Goal: Task Accomplishment & Management: Use online tool/utility

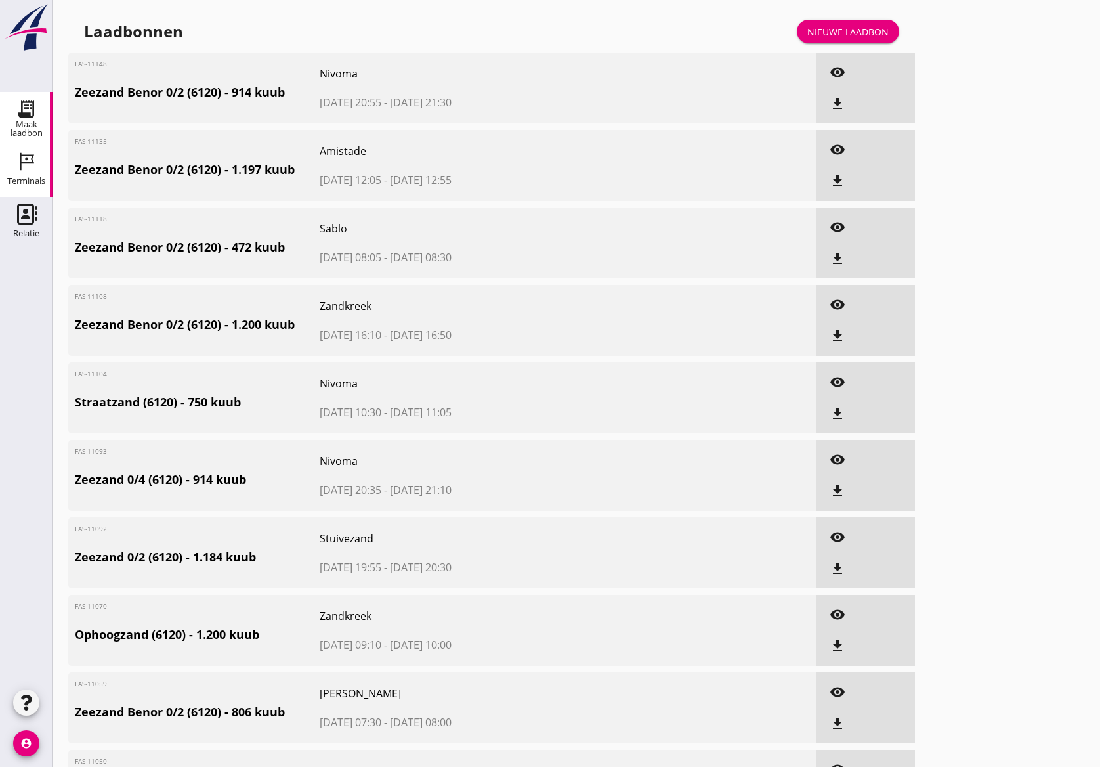
click at [29, 171] on icon "Terminals" at bounding box center [26, 161] width 21 height 21
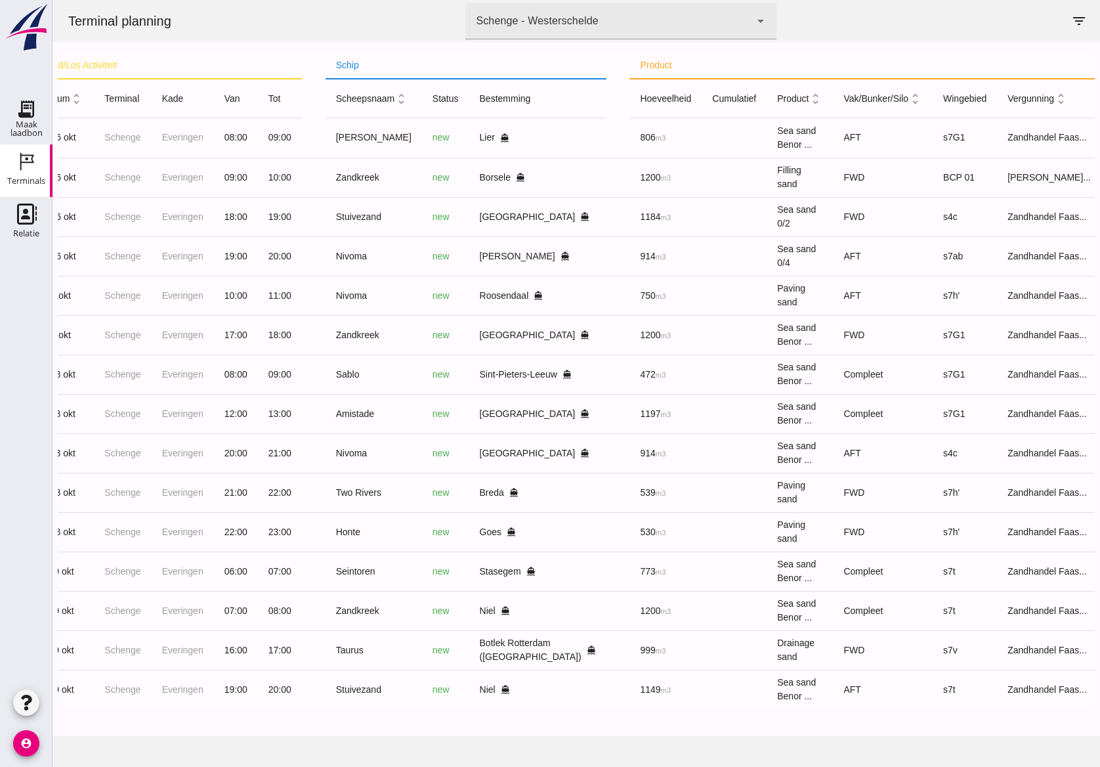
scroll to position [0, 95]
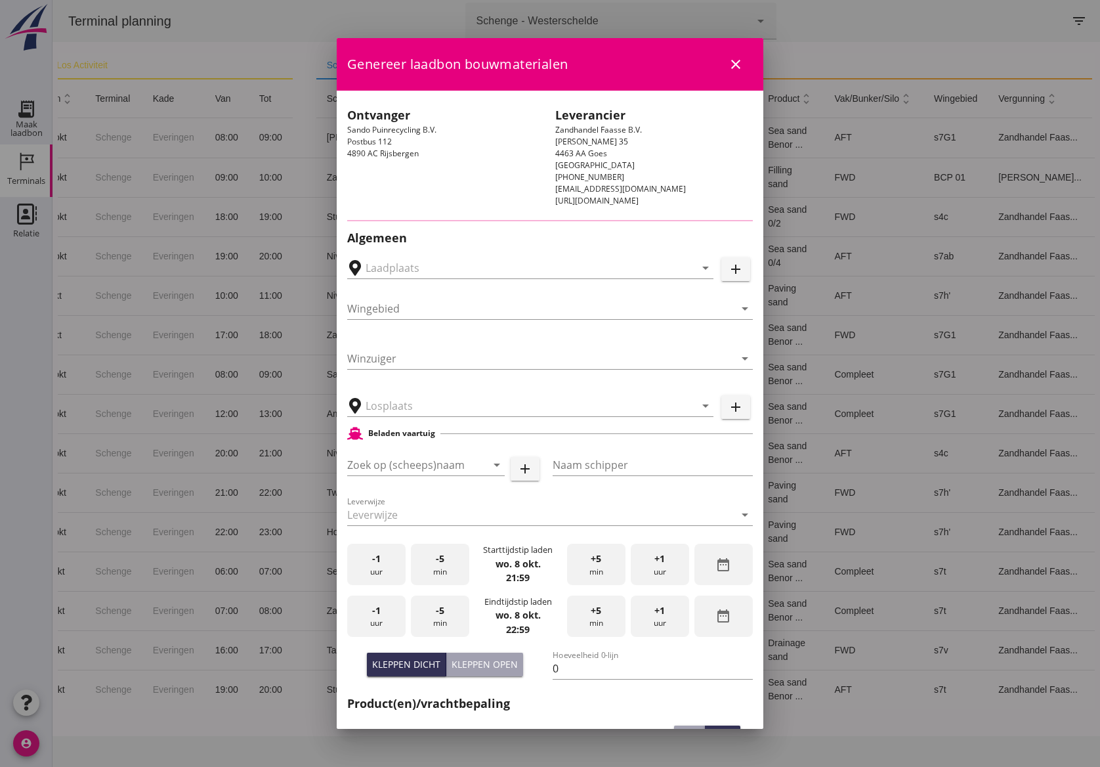
type input "Sando Puinrecycling B.V., [GEOGRAPHIC_DATA]"
type input "Two Rivers"
type input "[PERSON_NAME]"
type input "539"
type input "Straatzand (6120)"
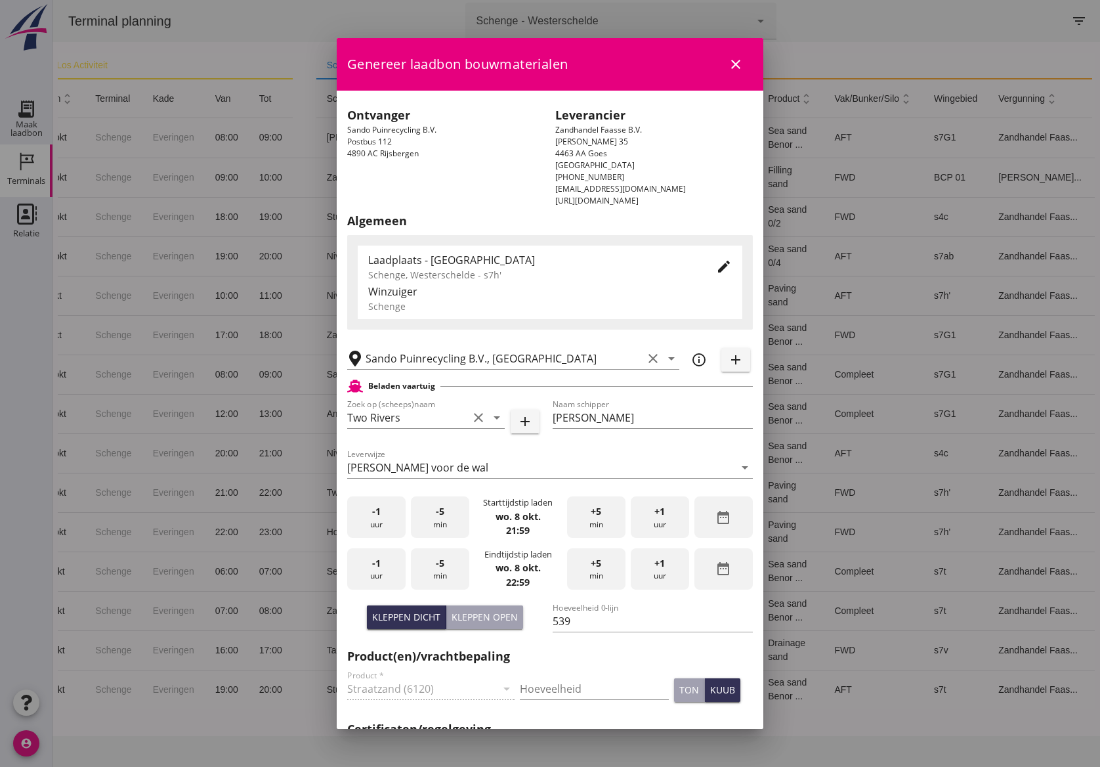
click at [440, 515] on span "-5" at bounding box center [440, 511] width 9 height 14
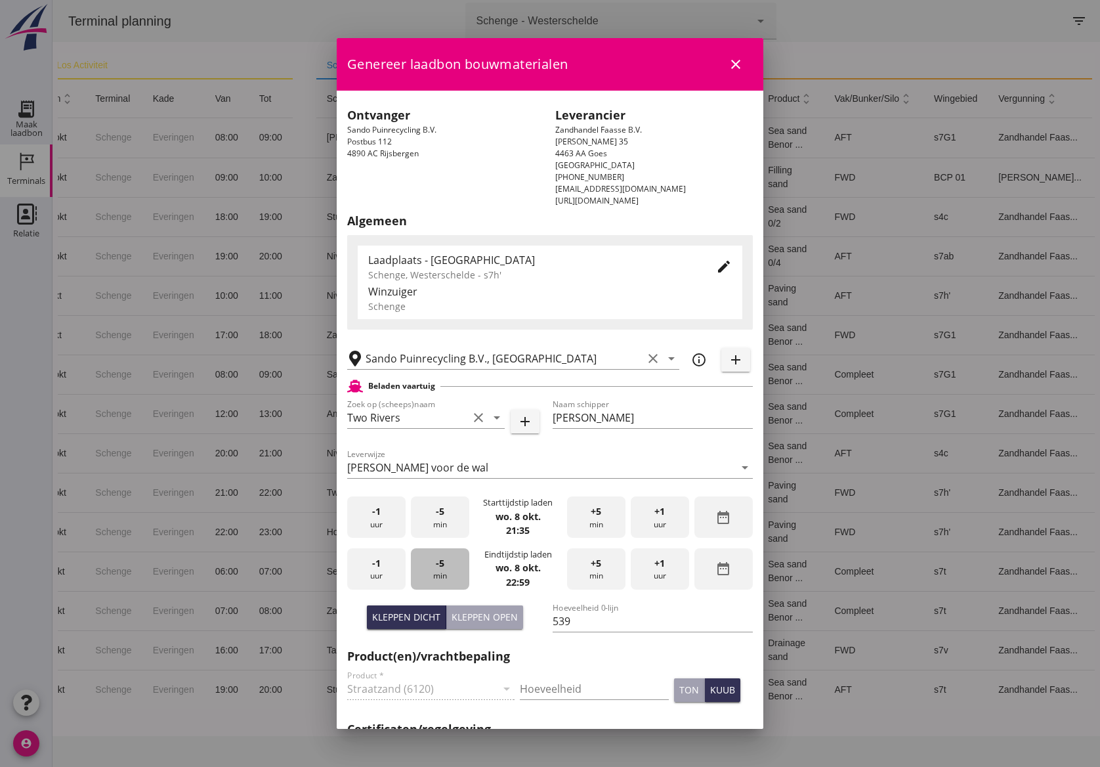
click at [450, 568] on div "-5 min" at bounding box center [440, 568] width 58 height 41
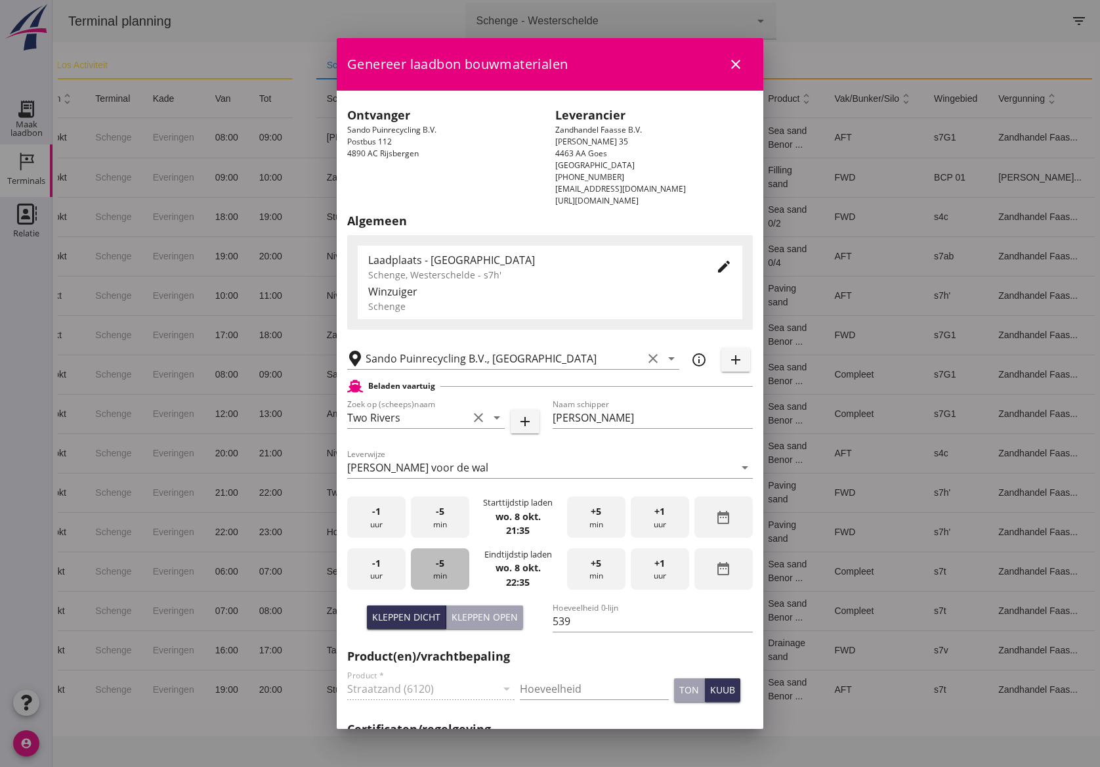
click at [450, 568] on div "-5 min" at bounding box center [440, 568] width 58 height 41
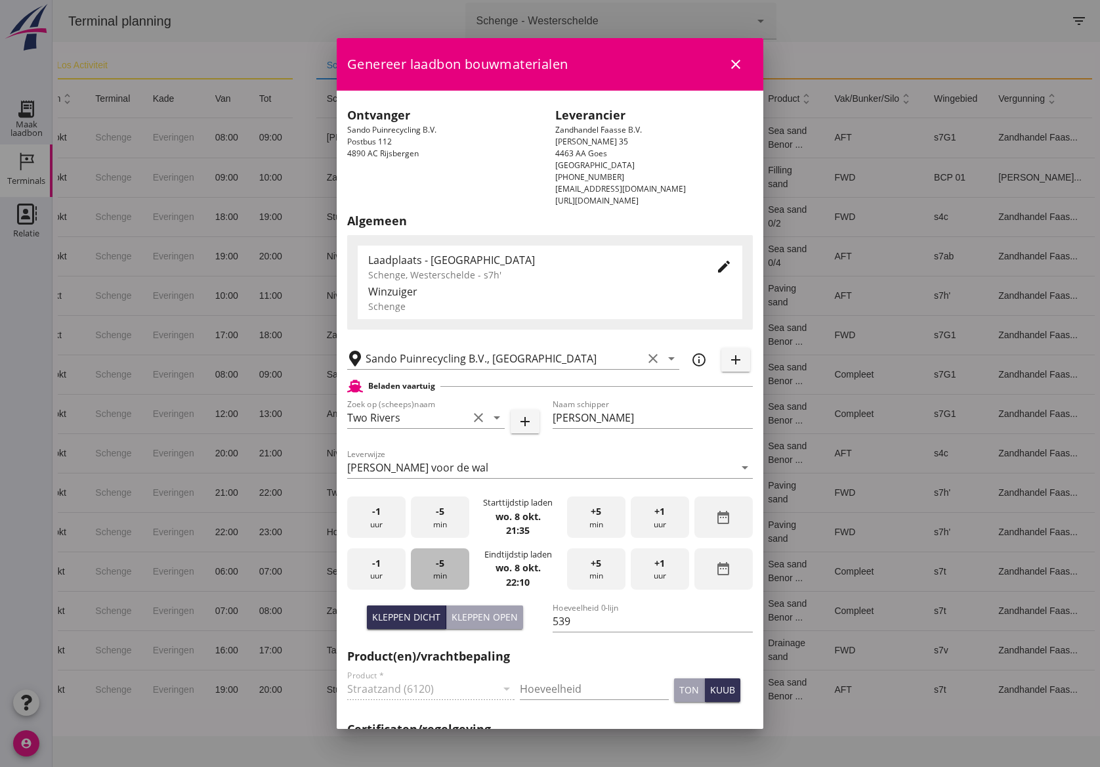
click at [450, 568] on div "-5 min" at bounding box center [440, 568] width 58 height 41
click at [591, 568] on span "+5" at bounding box center [596, 563] width 11 height 14
click at [555, 692] on input "Hoeveelheid" at bounding box center [594, 688] width 149 height 21
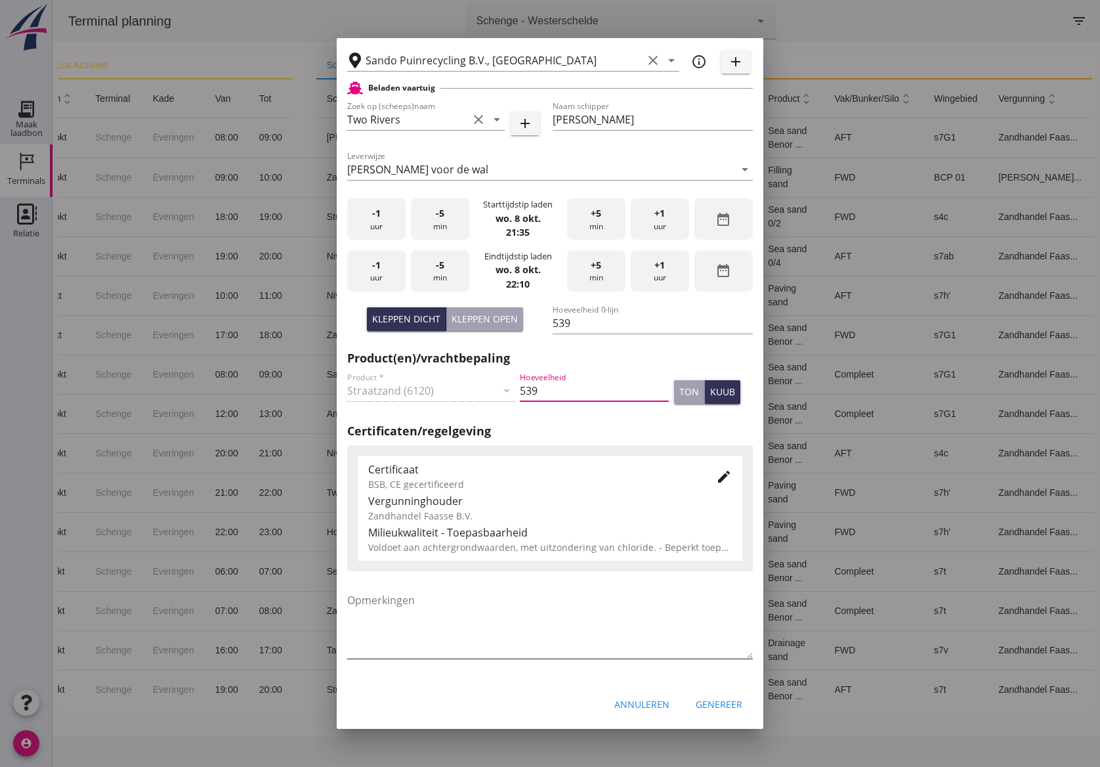
scroll to position [0, 0]
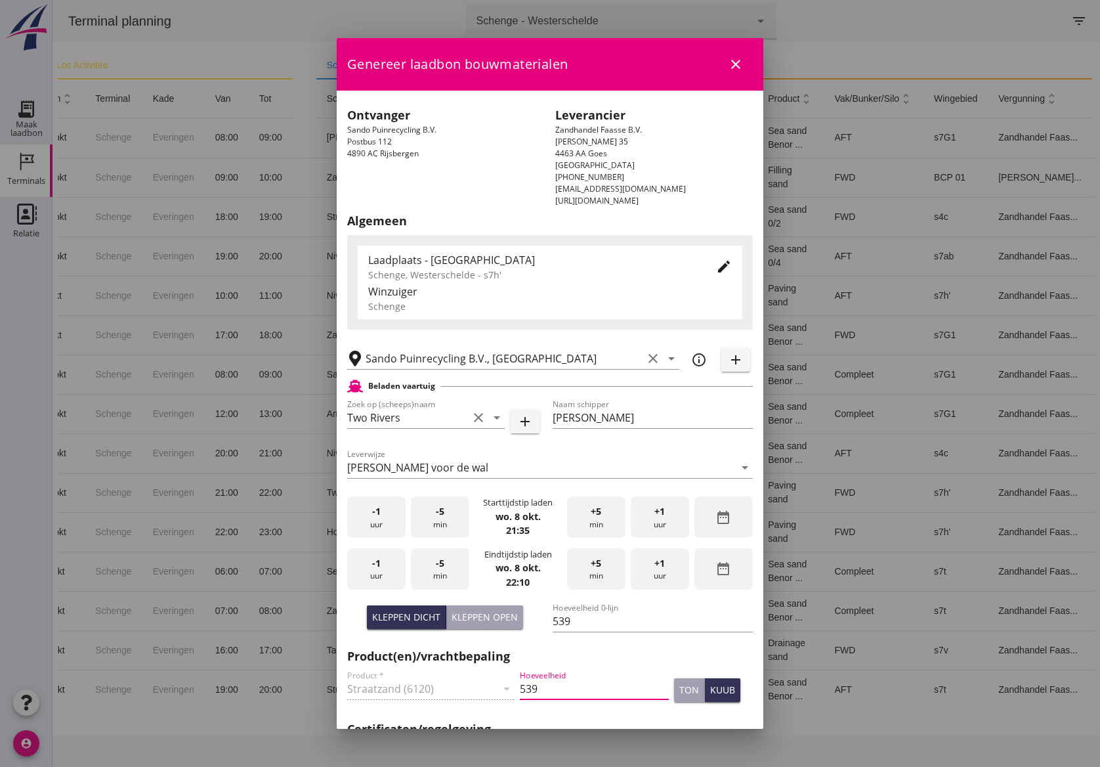
type input "539"
click at [716, 266] on icon "edit" at bounding box center [724, 267] width 16 height 16
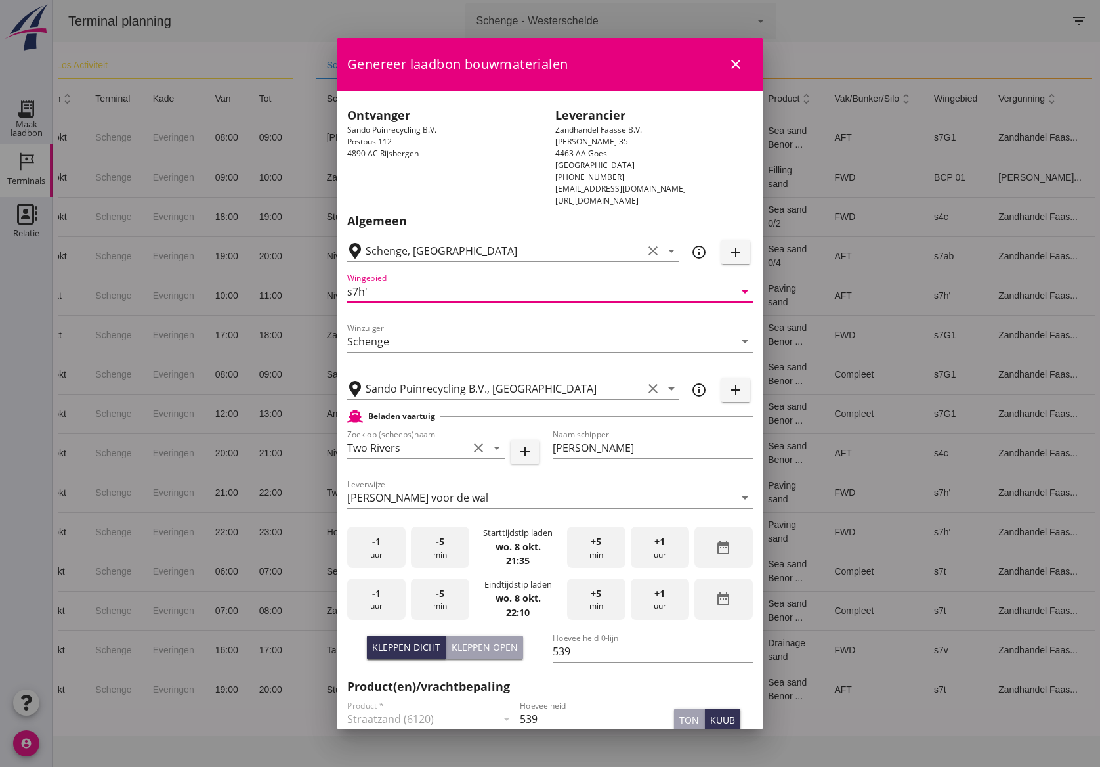
click at [387, 292] on input "s7h'" at bounding box center [540, 291] width 387 height 21
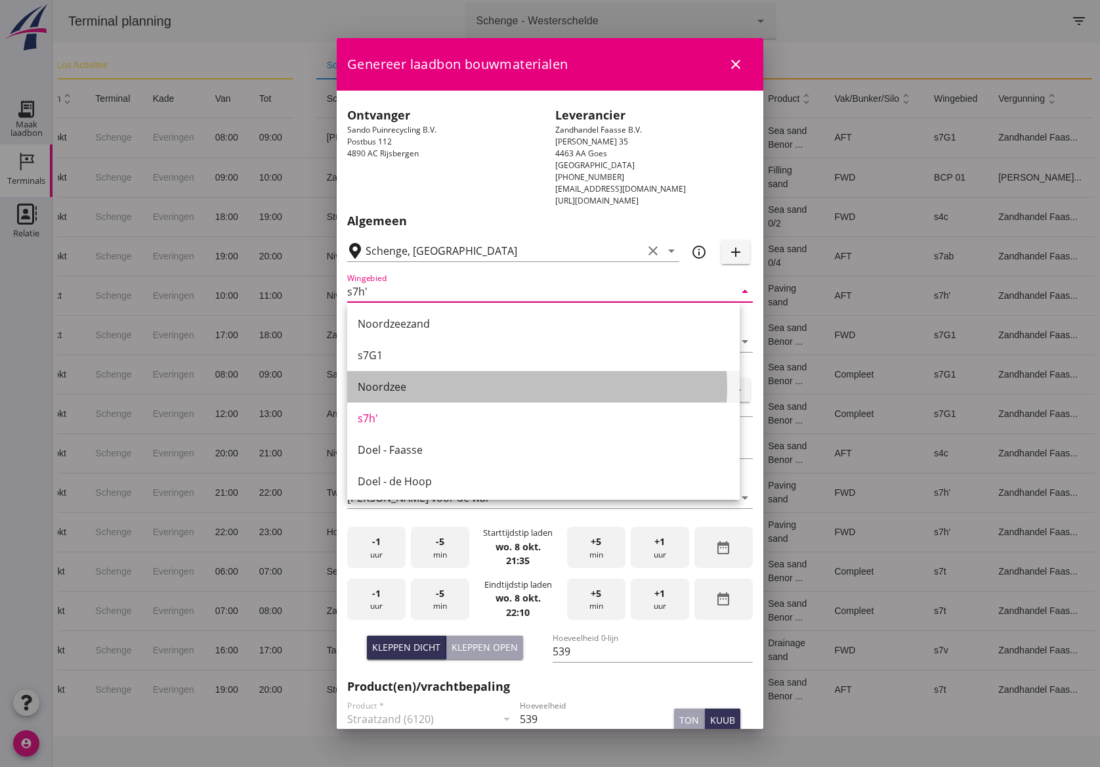
click at [395, 390] on div "Noordzee" at bounding box center [543, 387] width 371 height 16
type input "Noordzee"
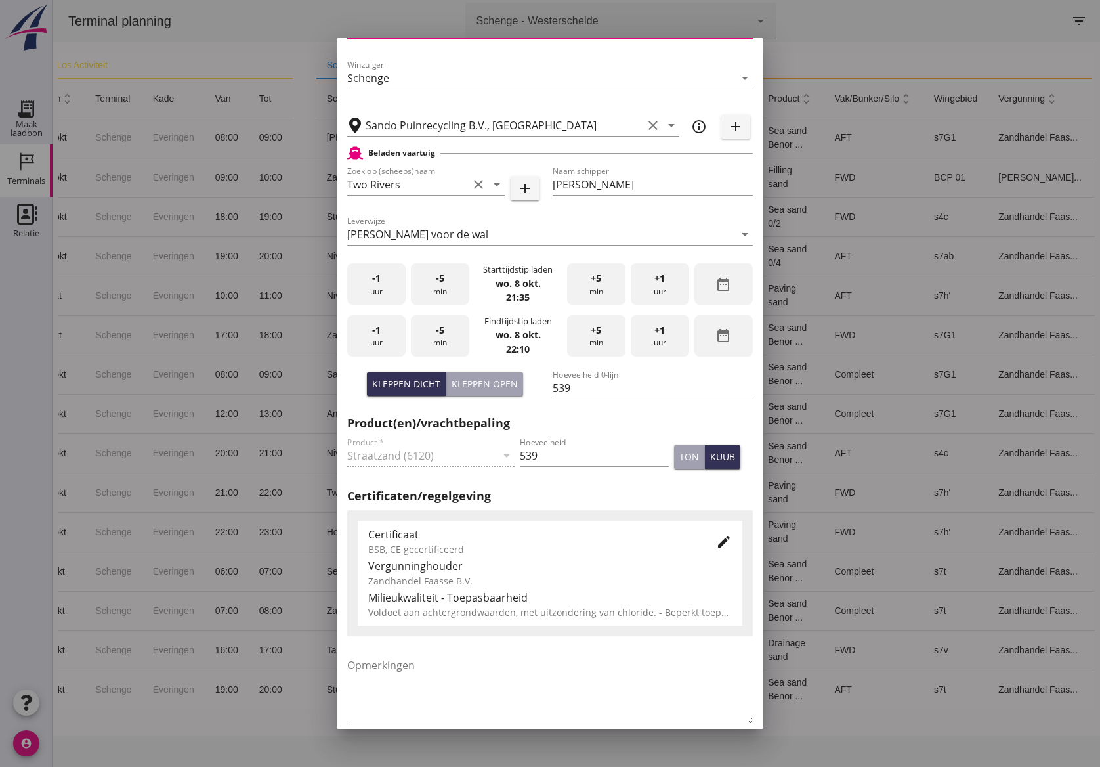
scroll to position [329, 0]
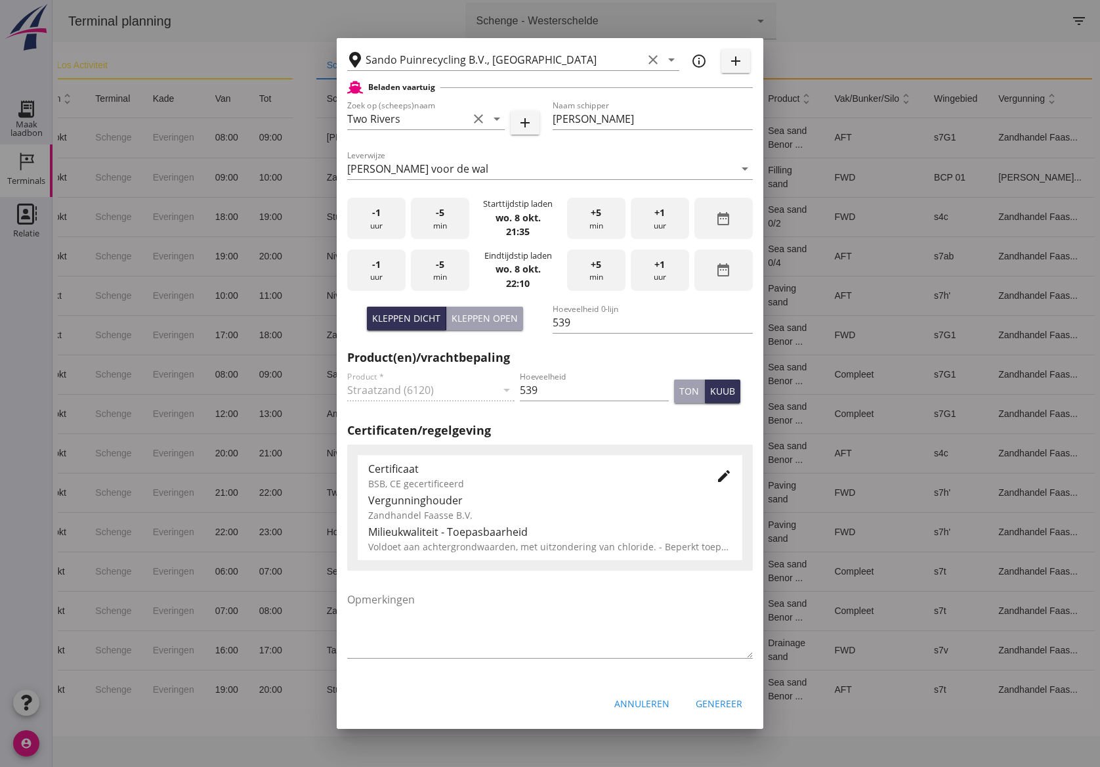
click at [716, 474] on icon "edit" at bounding box center [724, 476] width 16 height 16
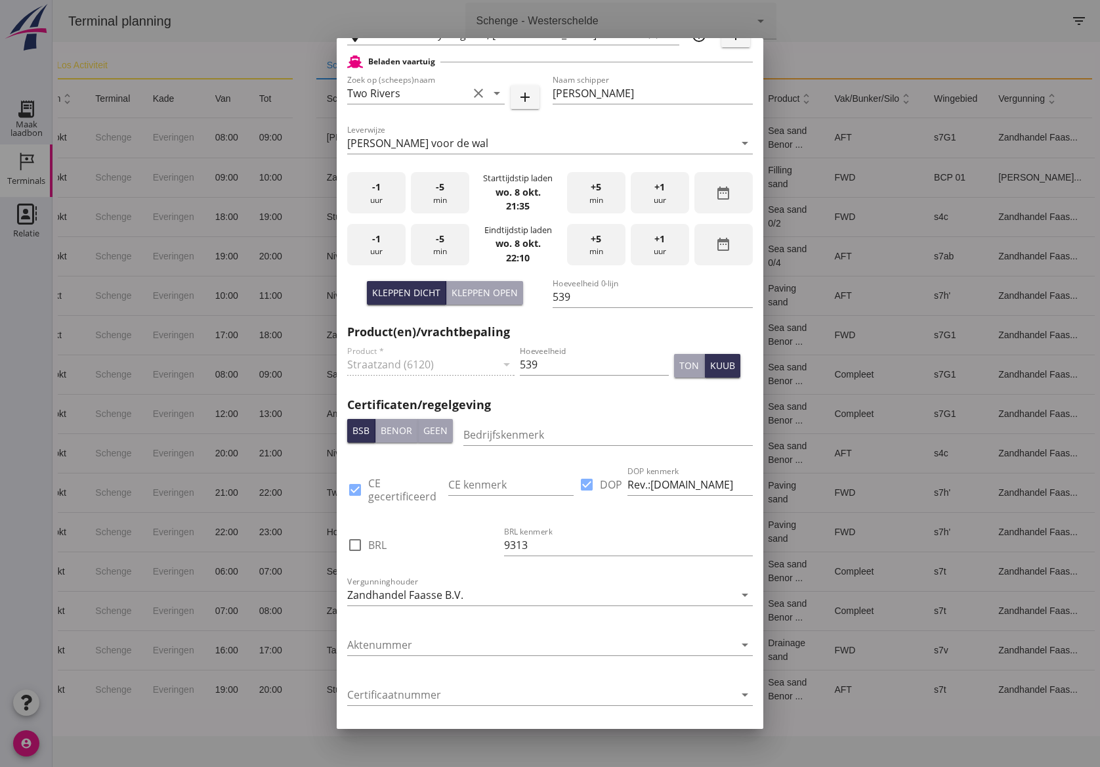
scroll to position [352, 0]
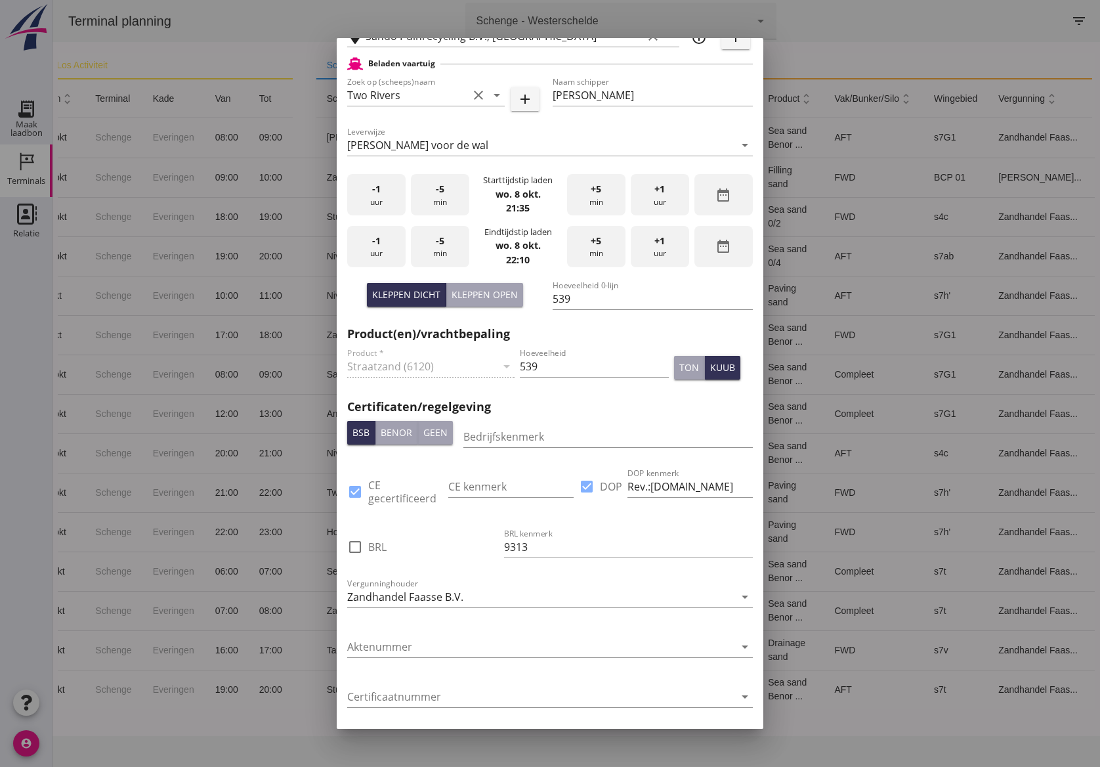
click at [436, 245] on span "-5" at bounding box center [440, 241] width 9 height 14
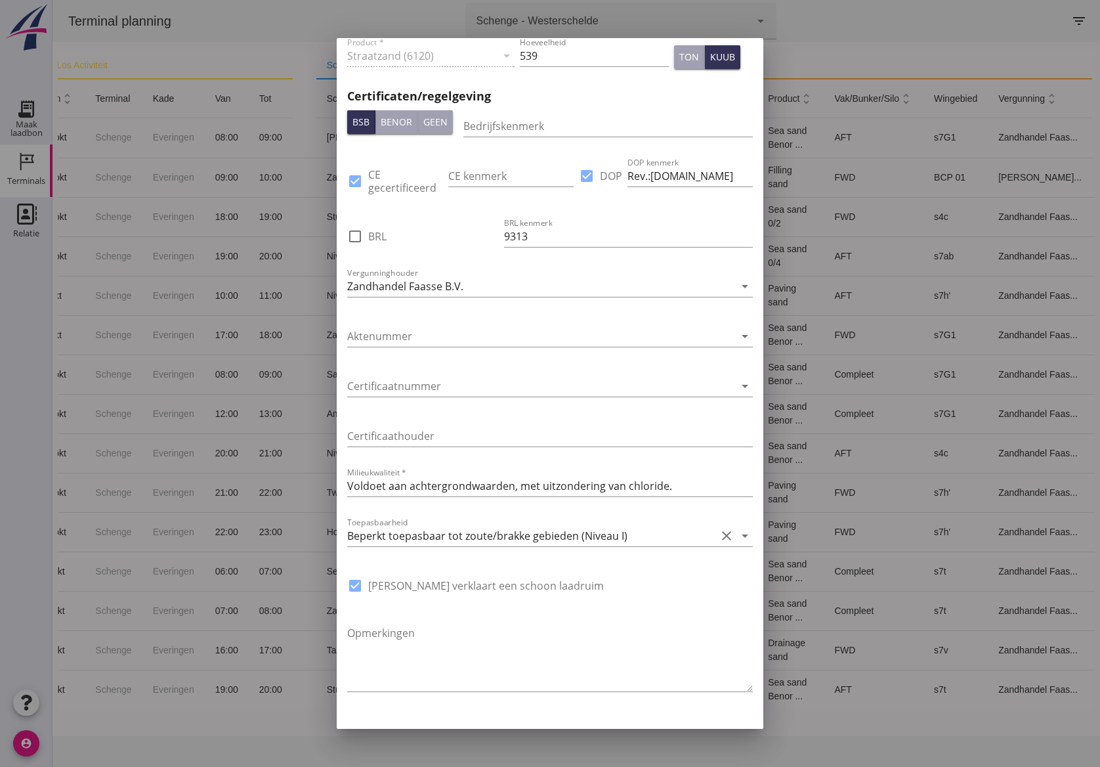
scroll to position [696, 0]
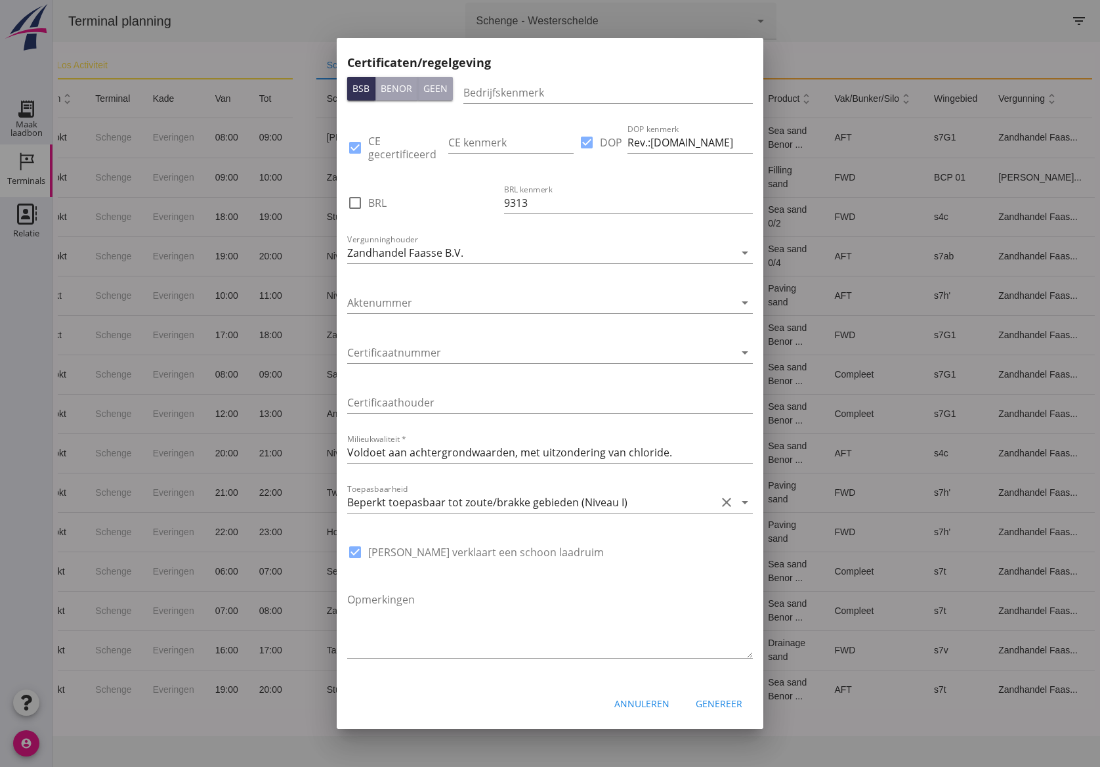
click at [702, 704] on div "Genereer" at bounding box center [719, 703] width 47 height 14
